Goal: Find specific page/section: Find specific page/section

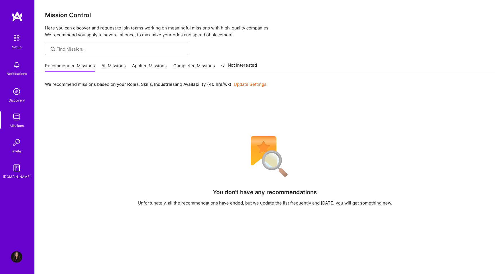
click at [15, 20] on img at bounding box center [16, 16] width 11 height 10
click at [16, 16] on img at bounding box center [16, 16] width 11 height 10
